Goal: Information Seeking & Learning: Learn about a topic

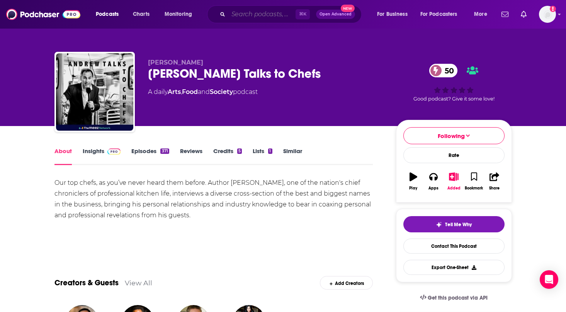
click at [248, 18] on input "Search podcasts, credits, & more..." at bounding box center [261, 14] width 67 height 12
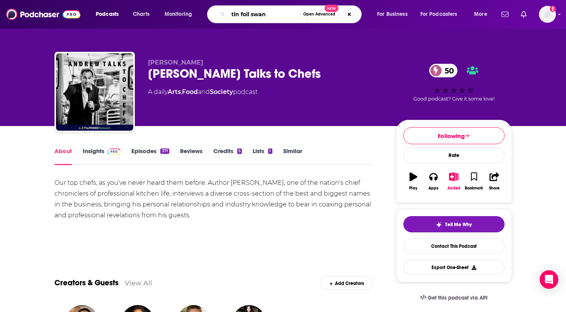
type input "tin foil swans"
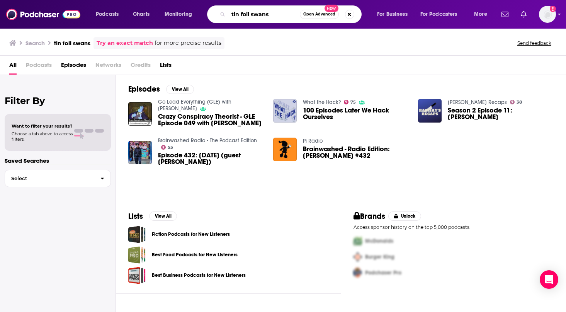
click at [275, 16] on input "tin foil swans" at bounding box center [263, 14] width 71 height 12
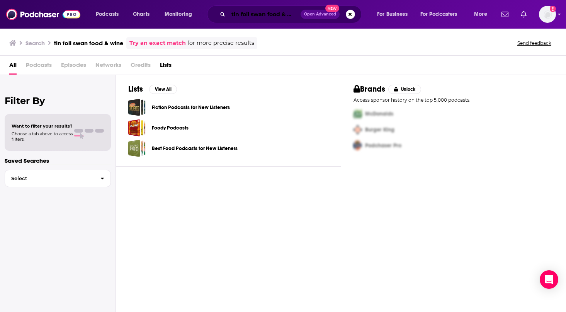
click at [260, 13] on input "tin foil swan food & wine" at bounding box center [264, 14] width 72 height 12
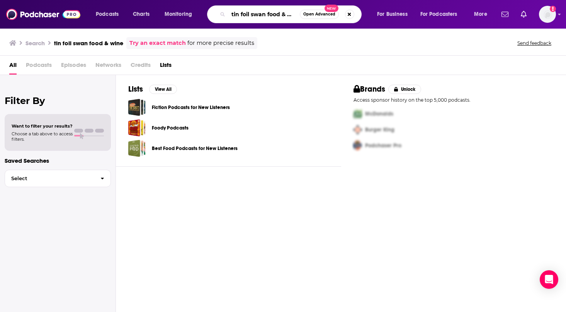
scroll to position [0, 5]
drag, startPoint x: 252, startPoint y: 15, endPoint x: 312, endPoint y: 19, distance: 60.1
click at [312, 19] on div "tin foil swan food & wine Open Advanced New" at bounding box center [284, 14] width 155 height 18
type input "tin foil"
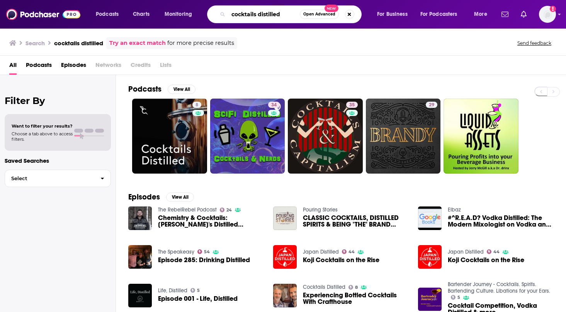
click at [288, 12] on input "cocktails distilled" at bounding box center [263, 14] width 71 height 12
drag, startPoint x: 288, startPoint y: 12, endPoint x: 226, endPoint y: 7, distance: 62.0
click at [226, 7] on div "cocktails distilled Open Advanced New" at bounding box center [284, 14] width 155 height 18
type input "tinfoil"
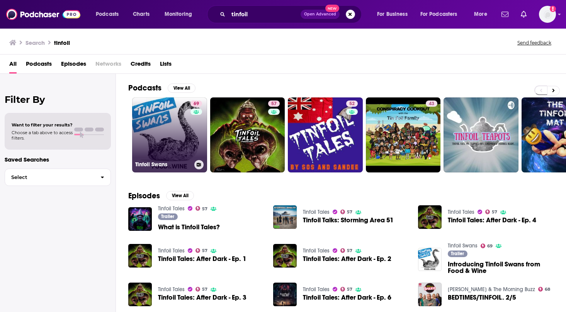
click at [181, 126] on link "69 Tinfoil Swans" at bounding box center [169, 134] width 75 height 75
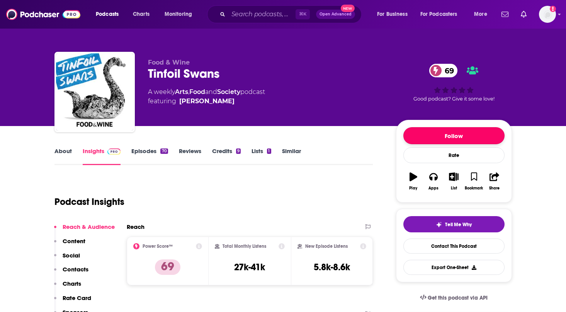
click at [468, 136] on button "Follow" at bounding box center [453, 135] width 101 height 17
click at [474, 174] on icon "button" at bounding box center [474, 176] width 7 height 8
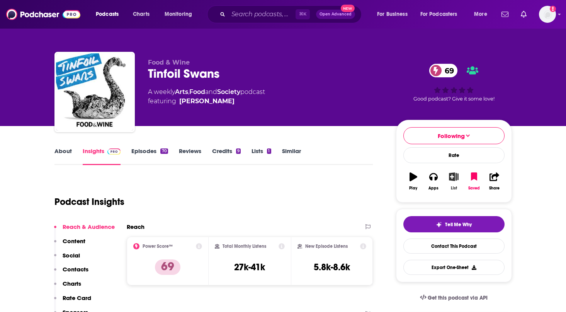
click at [453, 174] on icon "button" at bounding box center [454, 176] width 10 height 8
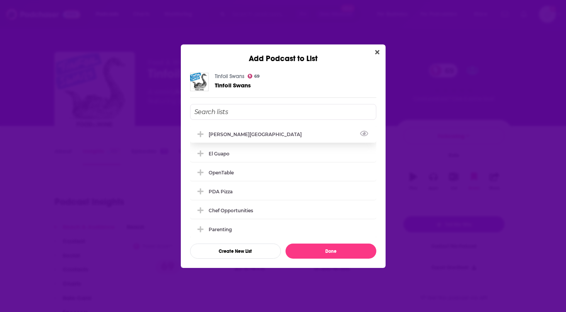
click at [345, 133] on div "Martone Street" at bounding box center [283, 134] width 186 height 17
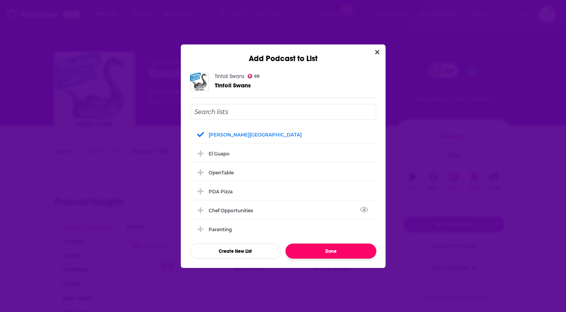
click at [345, 251] on button "Done" at bounding box center [330, 250] width 91 height 15
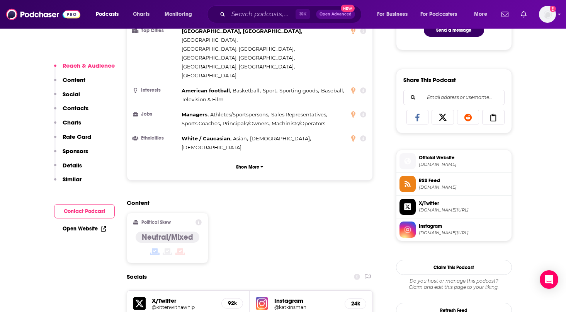
scroll to position [446, 0]
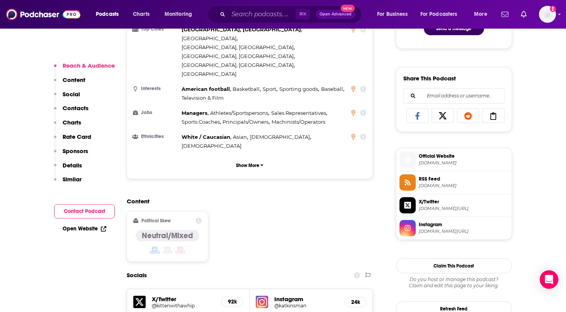
click at [460, 234] on span "instagram.com/katkinsman" at bounding box center [464, 231] width 90 height 6
